Goal: Information Seeking & Learning: Check status

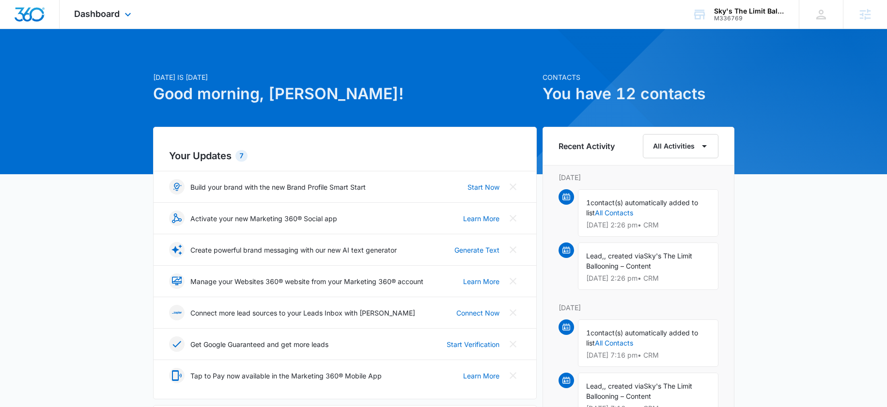
click at [122, 7] on div "Dashboard Apps Reputation CRM Email Social Payments POS Content Ads Intelligenc…" at bounding box center [104, 14] width 89 height 29
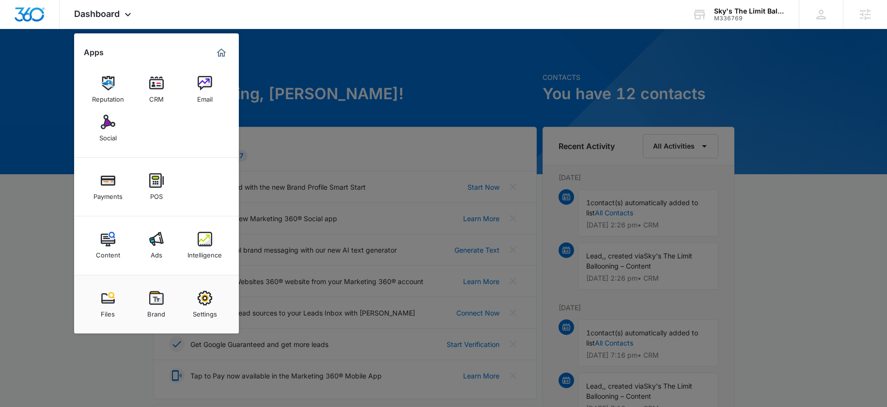
click at [352, 44] on div at bounding box center [443, 203] width 887 height 407
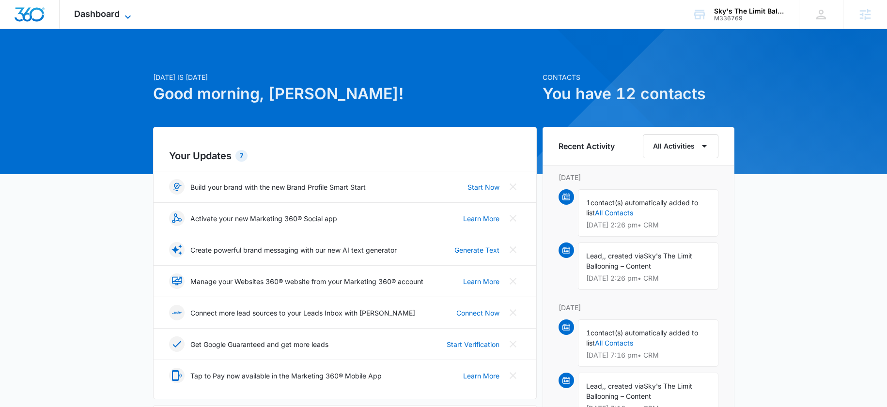
click at [101, 12] on span "Dashboard" at bounding box center [97, 14] width 46 height 10
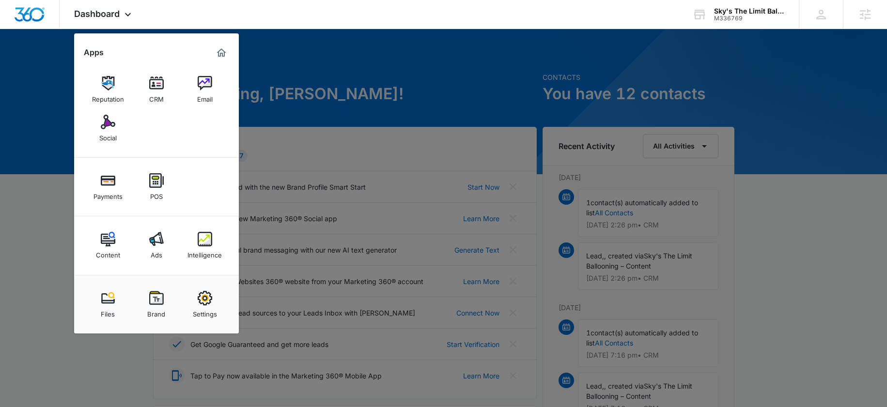
click at [499, 54] on div at bounding box center [443, 203] width 887 height 407
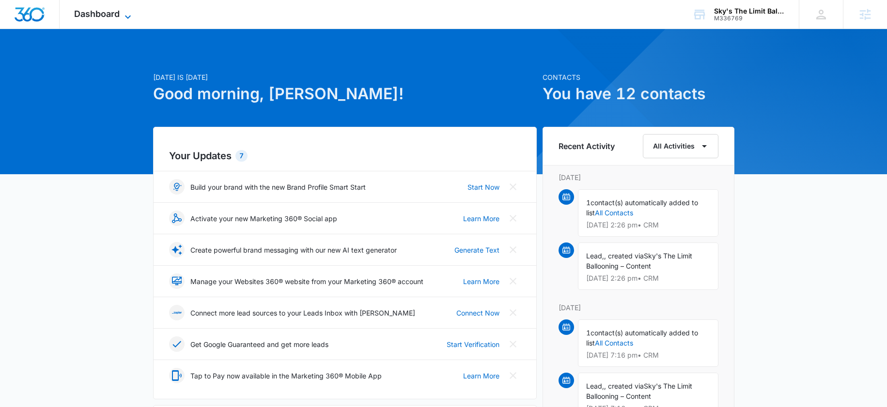
click at [107, 15] on span "Dashboard" at bounding box center [97, 14] width 46 height 10
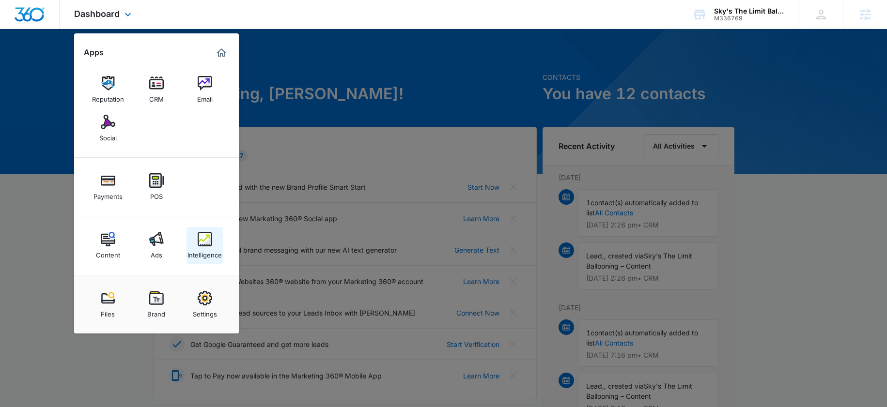
click at [215, 258] on div "Intelligence" at bounding box center [205, 253] width 34 height 13
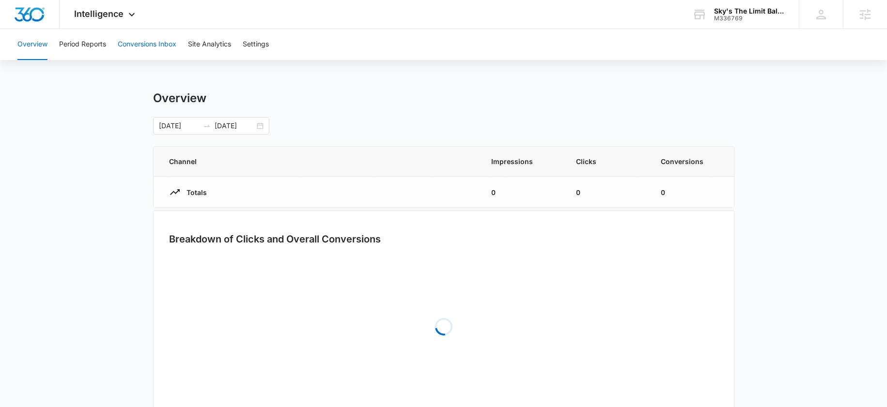
click at [154, 43] on button "Conversions Inbox" at bounding box center [147, 44] width 59 height 31
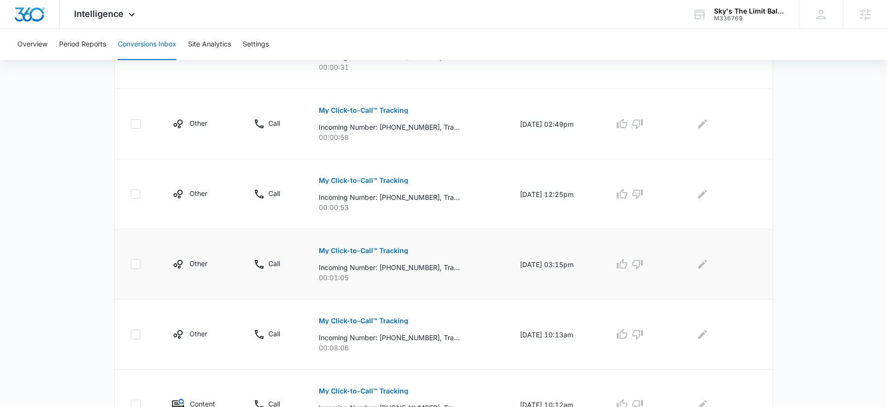
scroll to position [151, 0]
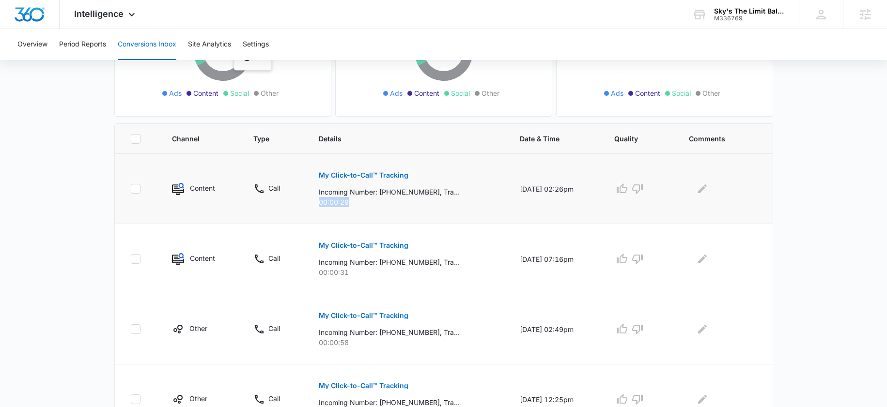
drag, startPoint x: 337, startPoint y: 205, endPoint x: 313, endPoint y: 213, distance: 24.8
click at [308, 206] on td "My Click-to-Call™ Tracking Incoming Number: [PHONE_NUMBER], Tracking Number: [P…" at bounding box center [407, 189] width 201 height 70
drag, startPoint x: 350, startPoint y: 280, endPoint x: 324, endPoint y: 280, distance: 26.2
click at [324, 280] on td "My Click-to-Call™ Tracking Incoming Number: [PHONE_NUMBER], Tracking Number: [P…" at bounding box center [407, 259] width 201 height 70
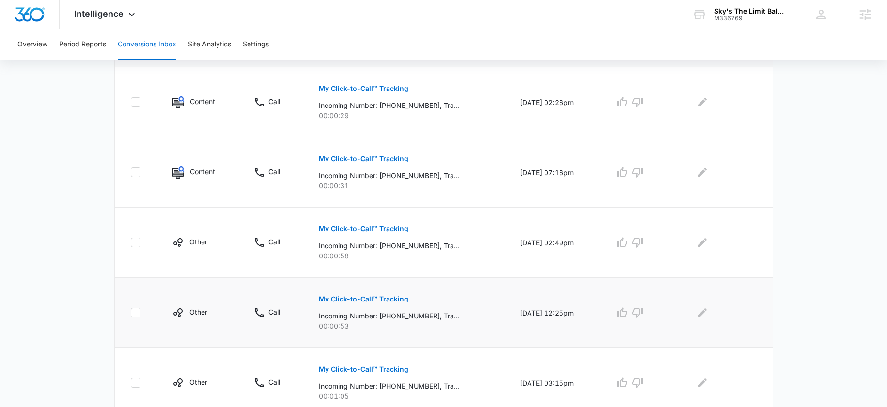
scroll to position [245, 0]
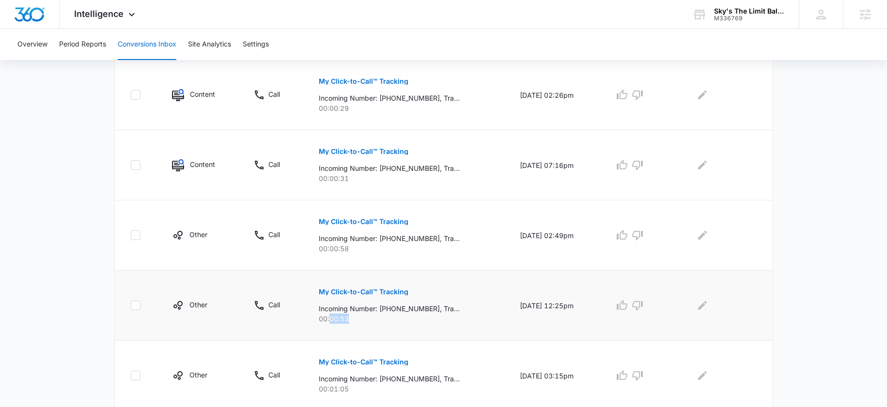
drag, startPoint x: 336, startPoint y: 328, endPoint x: 324, endPoint y: 320, distance: 14.1
click at [324, 320] on p "00:00:53" at bounding box center [408, 319] width 178 height 10
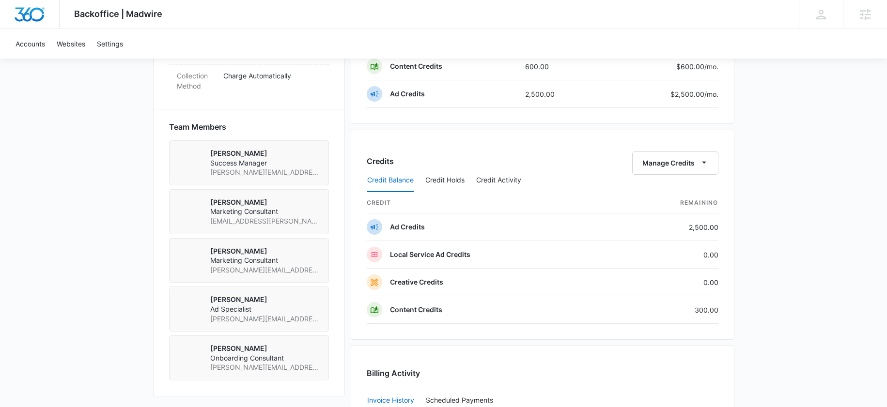
scroll to position [542, 0]
